Goal: Book appointment/travel/reservation

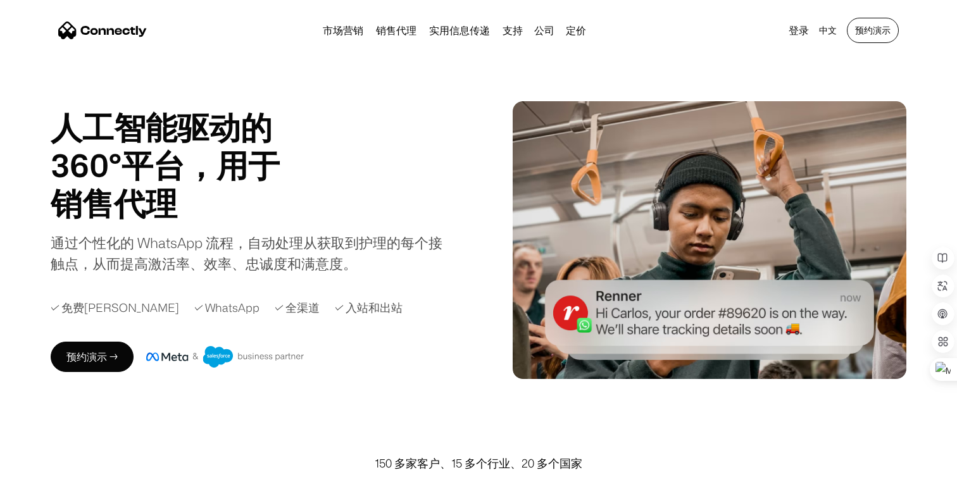
click at [868, 33] on link "预约演示" at bounding box center [872, 30] width 52 height 25
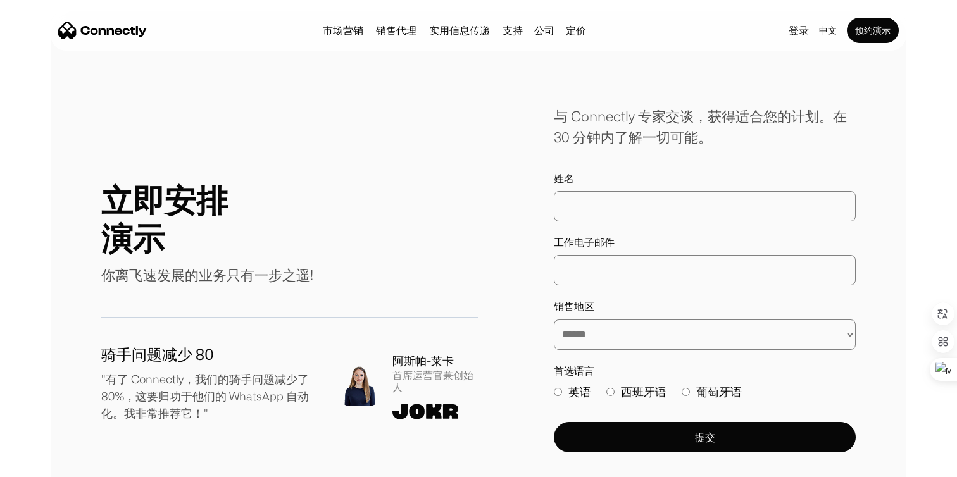
scroll to position [72, 0]
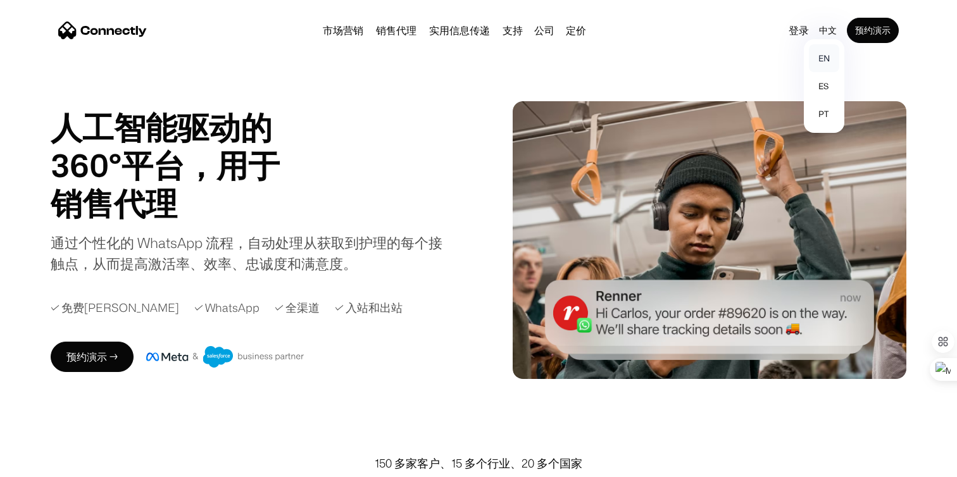
click at [826, 56] on link "en" at bounding box center [824, 58] width 30 height 28
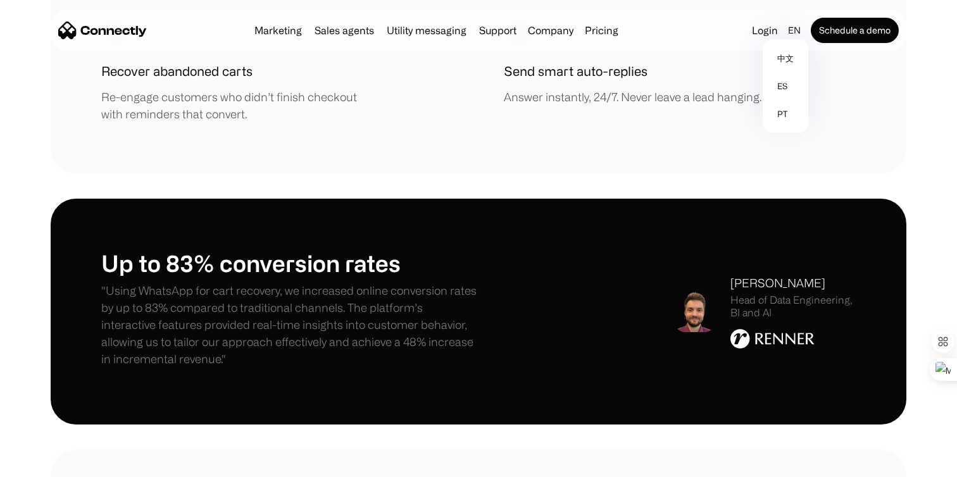
scroll to position [1872, 0]
